Goal: Transaction & Acquisition: Subscribe to service/newsletter

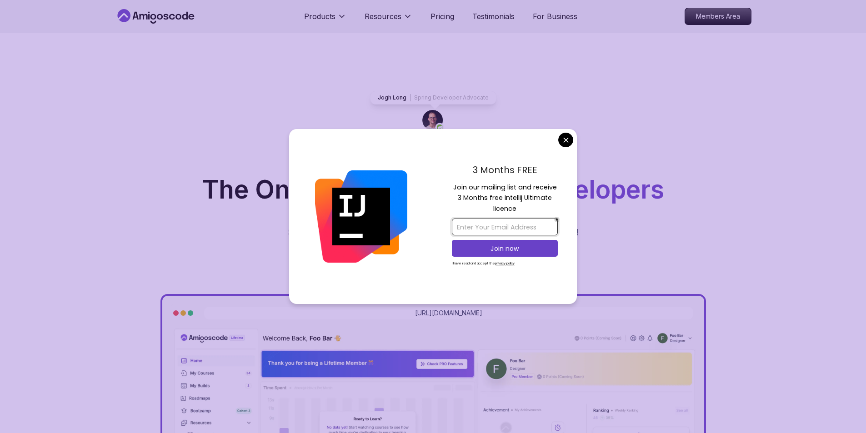
click at [510, 230] on input "email" at bounding box center [505, 227] width 106 height 17
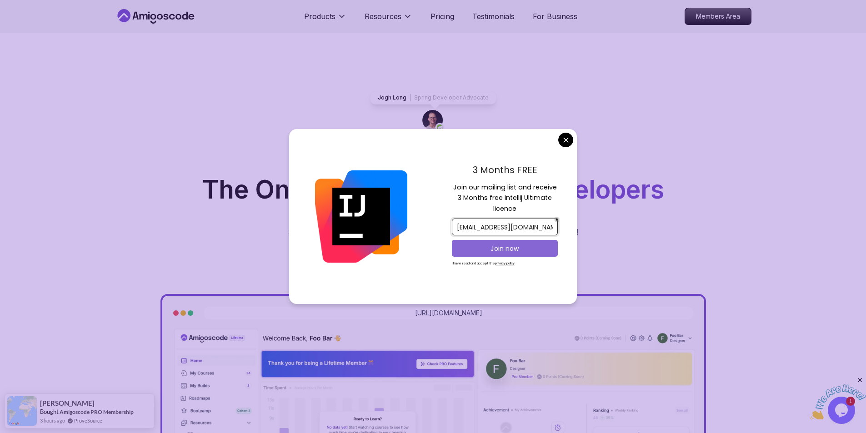
type input "[EMAIL_ADDRESS][DOMAIN_NAME]"
click at [504, 251] on p "Join now" at bounding box center [505, 248] width 86 height 9
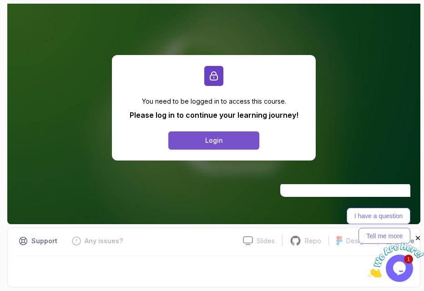
scroll to position [13, 0]
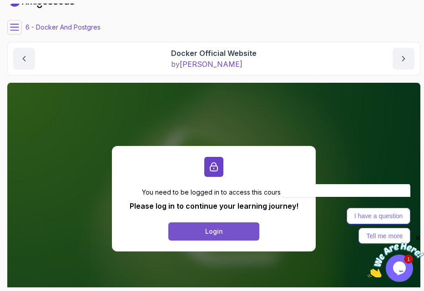
click at [193, 234] on button "Login" at bounding box center [213, 231] width 91 height 18
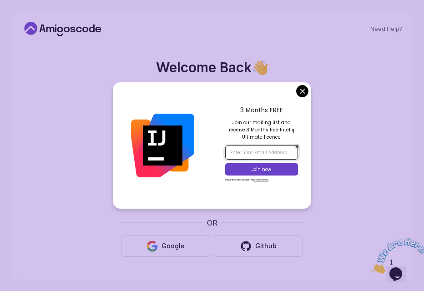
click at [276, 152] on input "email" at bounding box center [261, 152] width 73 height 14
type input "[EMAIL_ADDRESS][DOMAIN_NAME]"
click at [267, 165] on button "Join now" at bounding box center [261, 169] width 73 height 12
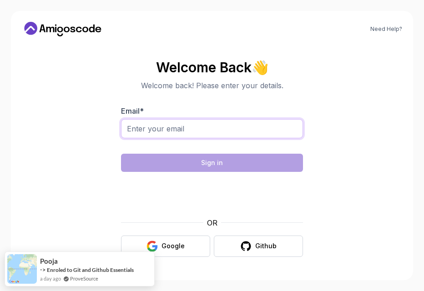
click at [195, 130] on input "Email *" at bounding box center [212, 128] width 182 height 19
